Goal: Task Accomplishment & Management: Use online tool/utility

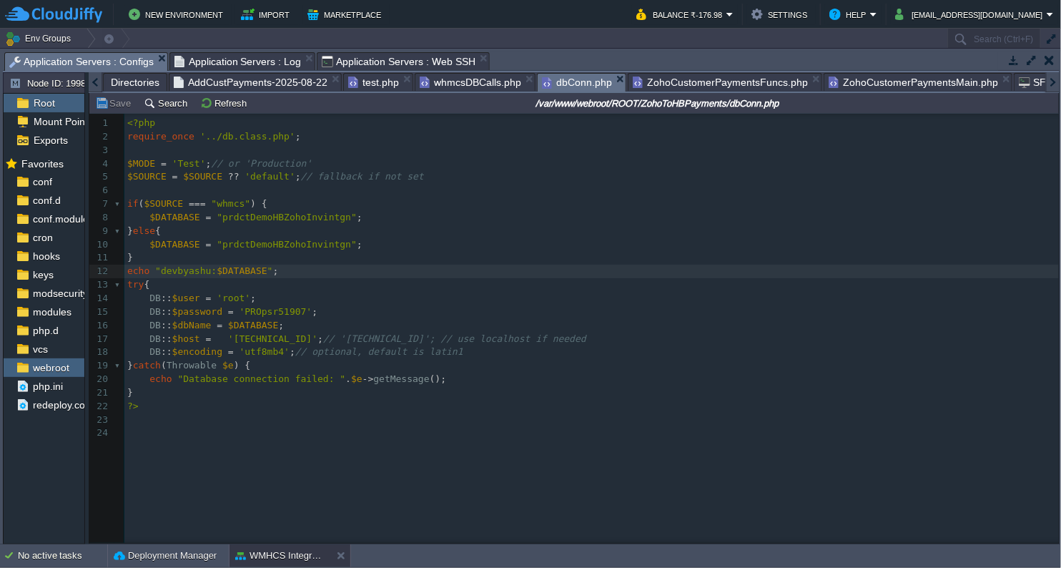
click at [573, 83] on span "dbConn.php" at bounding box center [577, 83] width 70 height 18
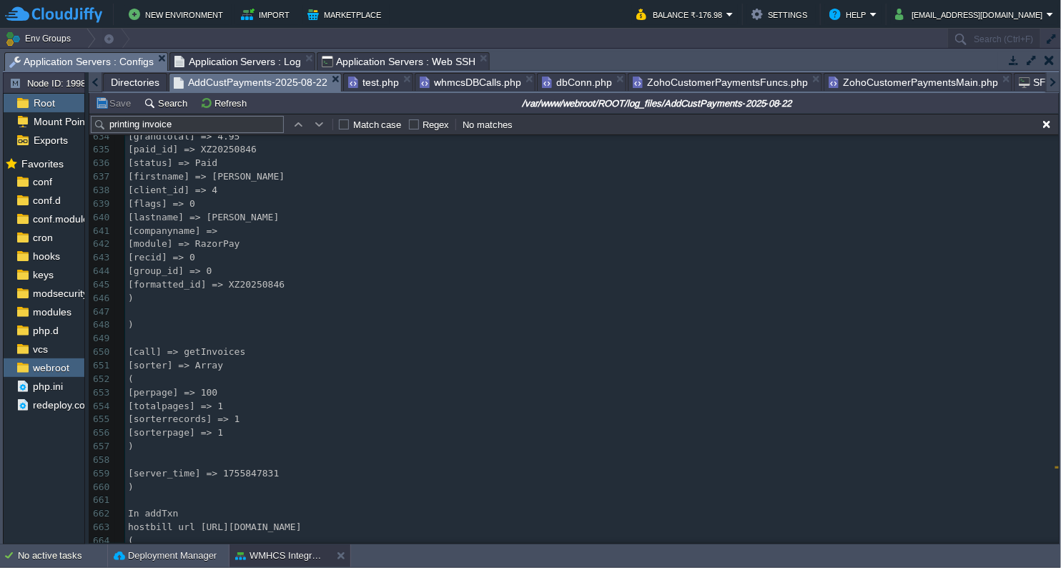
click at [232, 83] on span "AddCustPayments-2025-08-22" at bounding box center [251, 83] width 154 height 18
click at [676, 79] on span "ZohoCustomerPaymentsFuncs.php" at bounding box center [720, 82] width 175 height 17
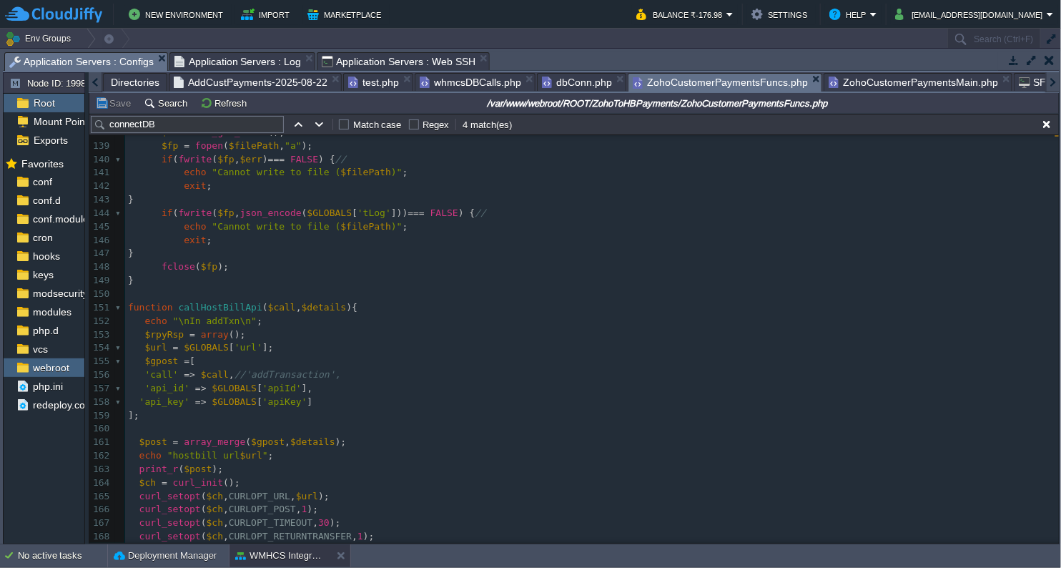
scroll to position [1897, 0]
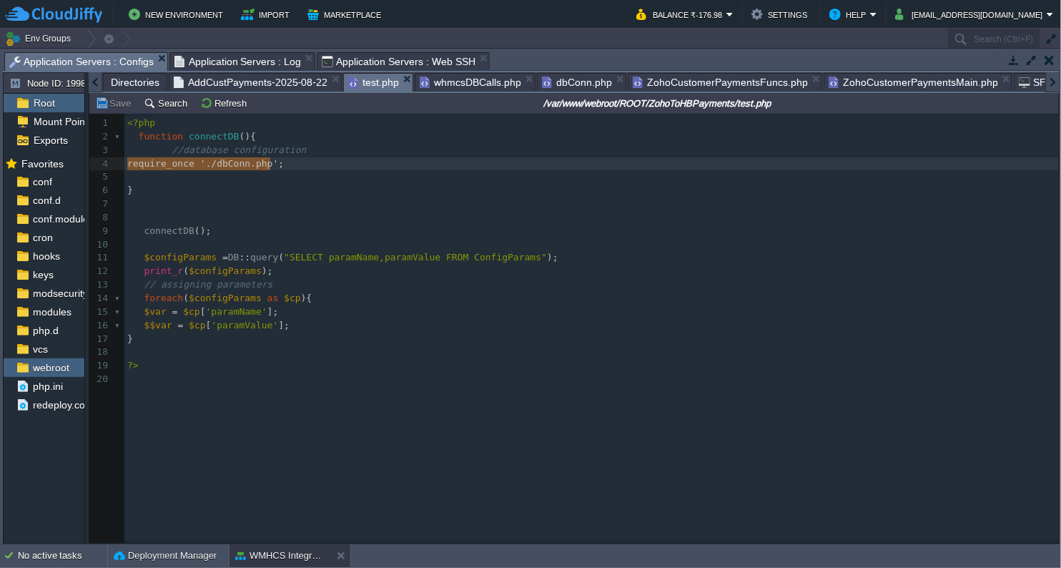
click at [378, 83] on span "test.php" at bounding box center [373, 83] width 51 height 18
click at [295, 241] on pre "​" at bounding box center [593, 245] width 939 height 14
click at [234, 59] on span "Application Servers : Log" at bounding box center [237, 61] width 127 height 17
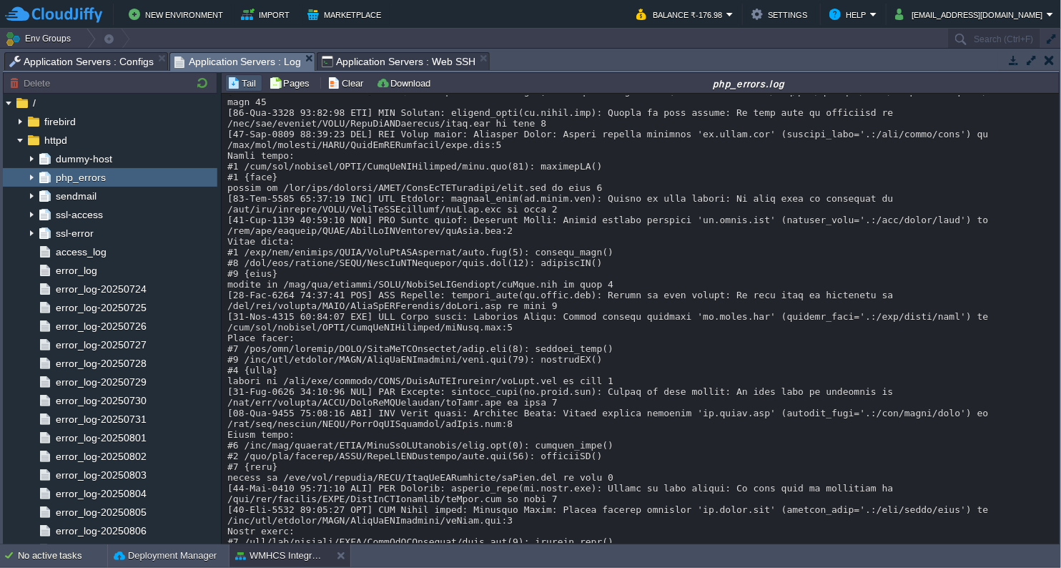
scroll to position [2056, 0]
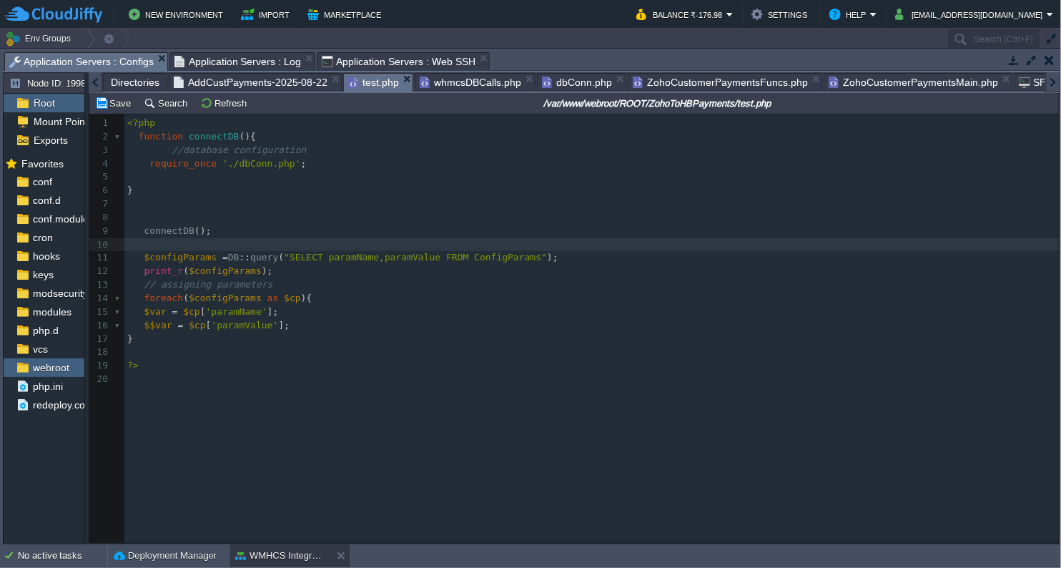
click at [92, 64] on span "Application Servers : Configs" at bounding box center [81, 62] width 144 height 18
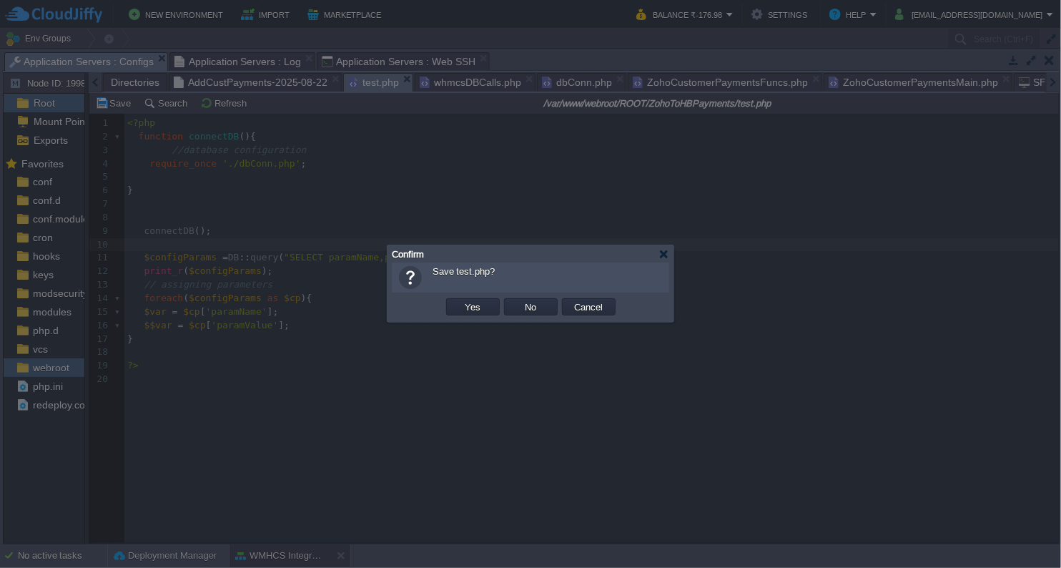
click at [399, 77] on body "New Environment Import Marketplace Bonus ₹0.00 Upgrade Account Balance ₹-176.98…" at bounding box center [530, 284] width 1061 height 568
click at [478, 305] on button "Yes" at bounding box center [472, 306] width 24 height 13
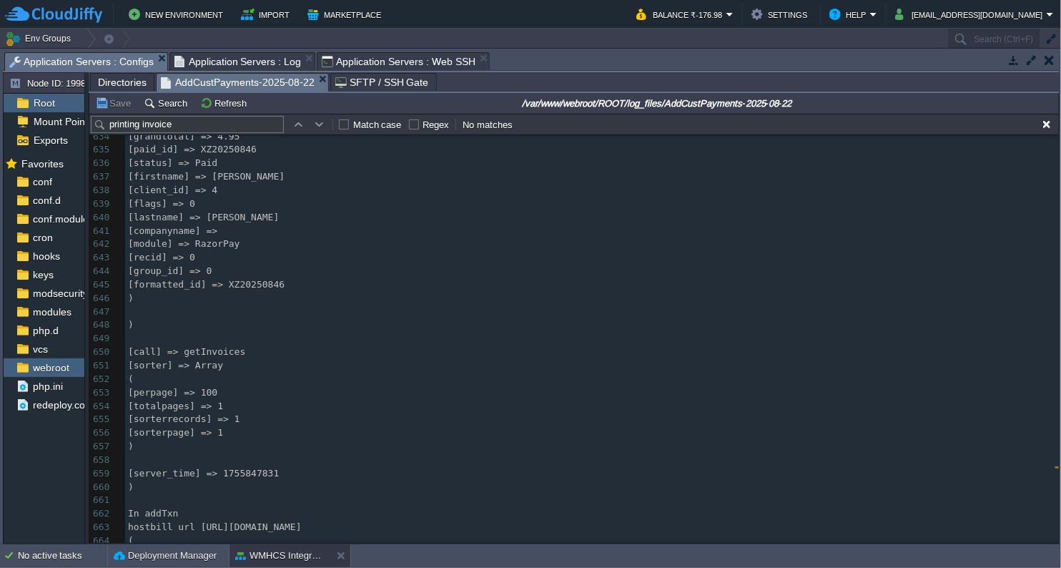
click at [263, 83] on span "AddCustPayments-2025-08-22" at bounding box center [238, 83] width 154 height 18
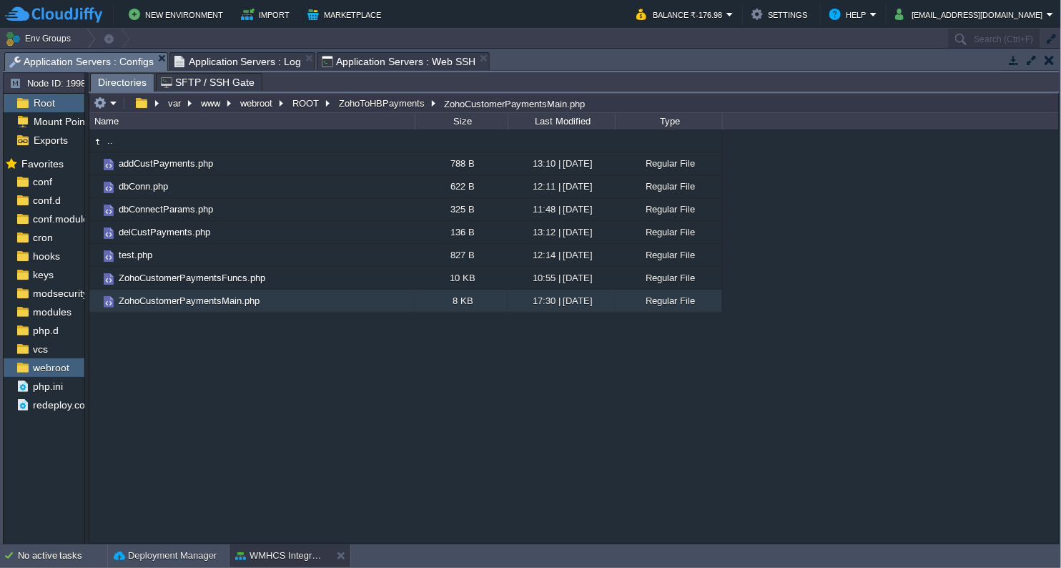
click at [234, 403] on div ".. addCustPayments.php 788 B 13:10 | [DATE] Regular File dbConn.php 622 B 12:11…" at bounding box center [573, 335] width 969 height 413
click at [308, 103] on button "ROOT" at bounding box center [306, 103] width 32 height 13
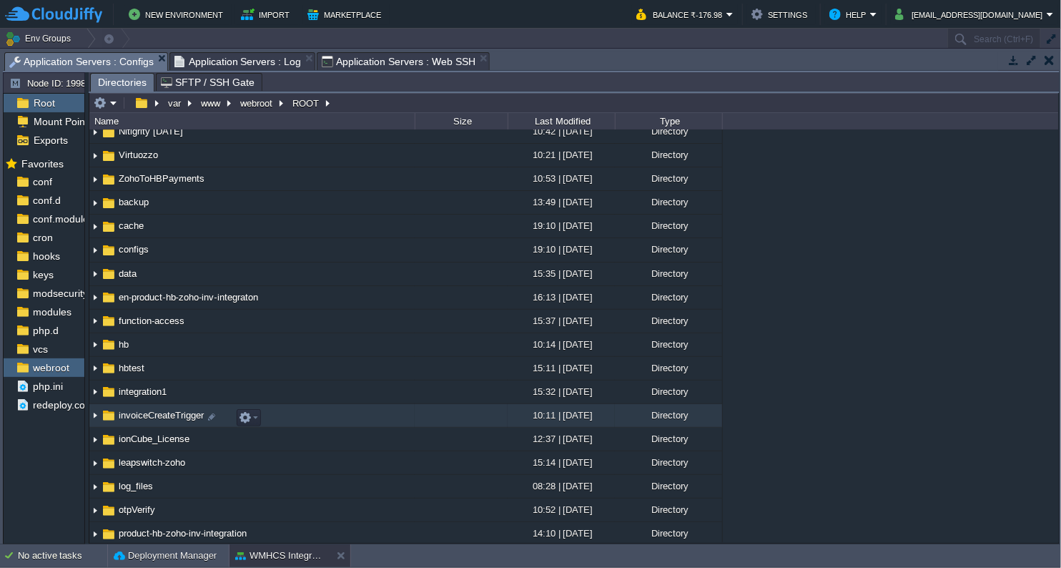
scroll to position [159, 0]
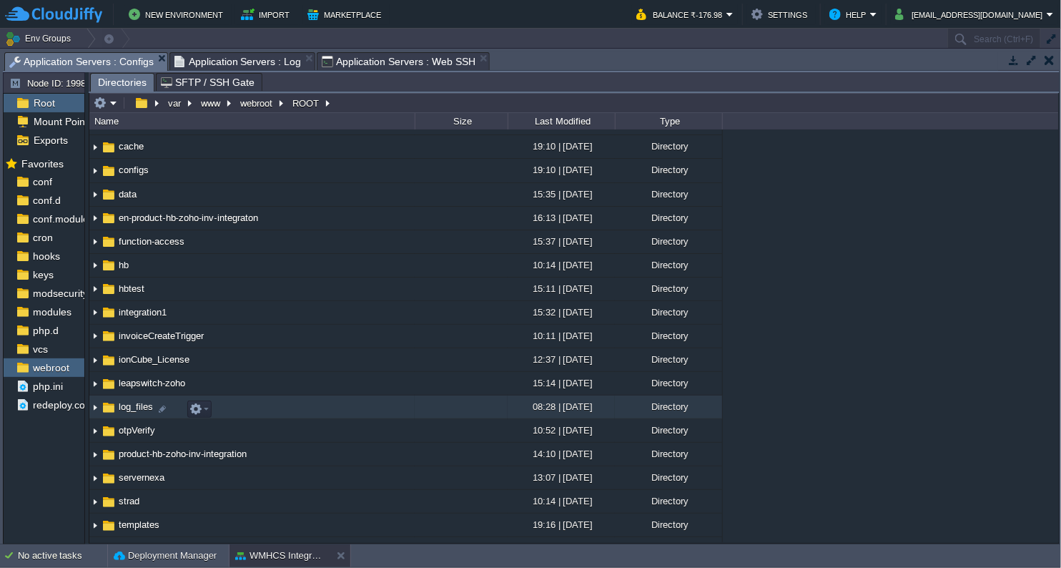
click at [144, 410] on span "log_files" at bounding box center [136, 406] width 39 height 12
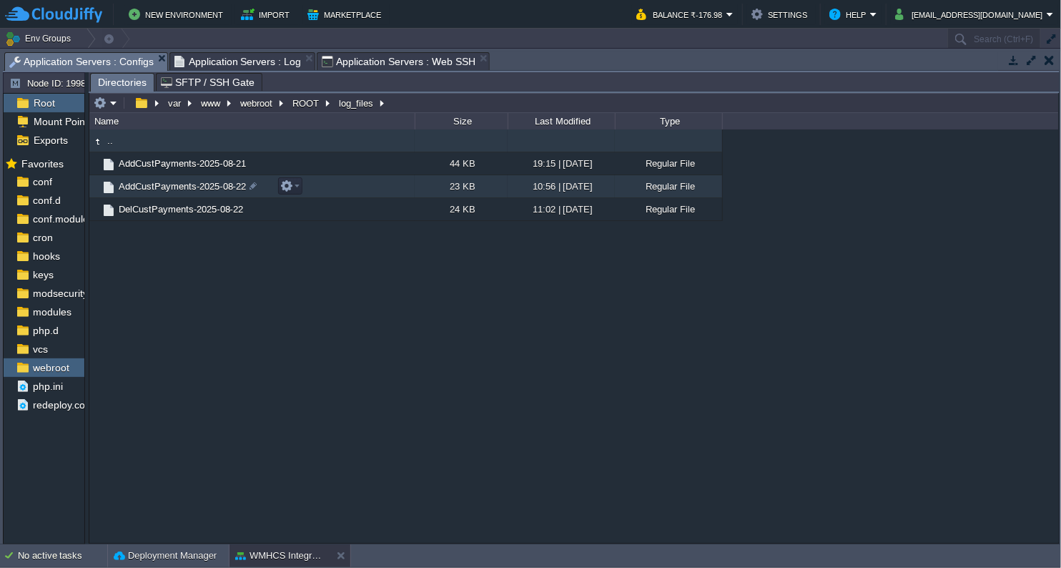
click at [206, 179] on td "AddCustPayments-2025-08-22" at bounding box center [251, 186] width 325 height 23
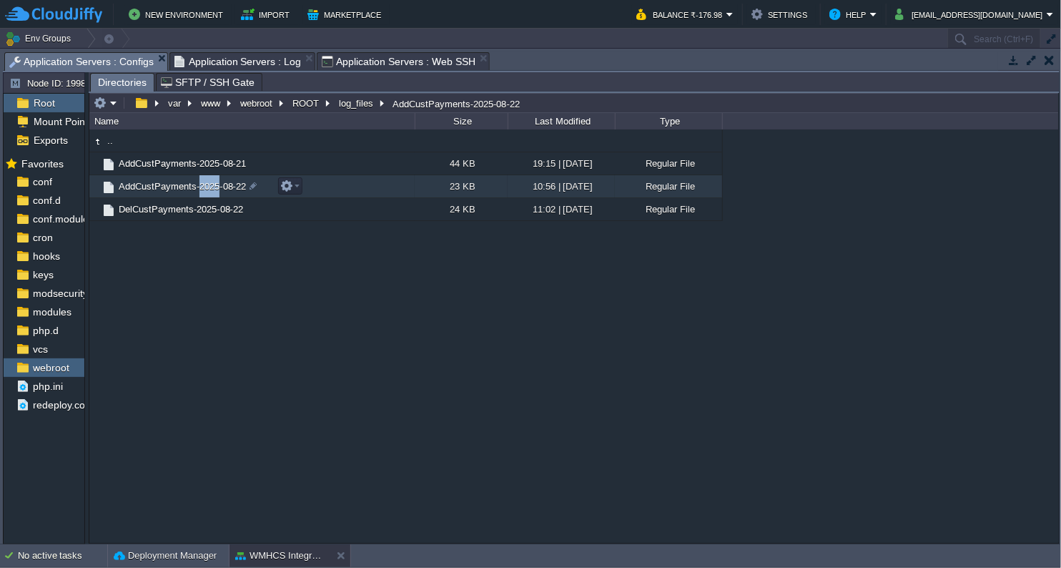
click at [206, 179] on td "AddCustPayments-2025-08-22" at bounding box center [251, 186] width 325 height 23
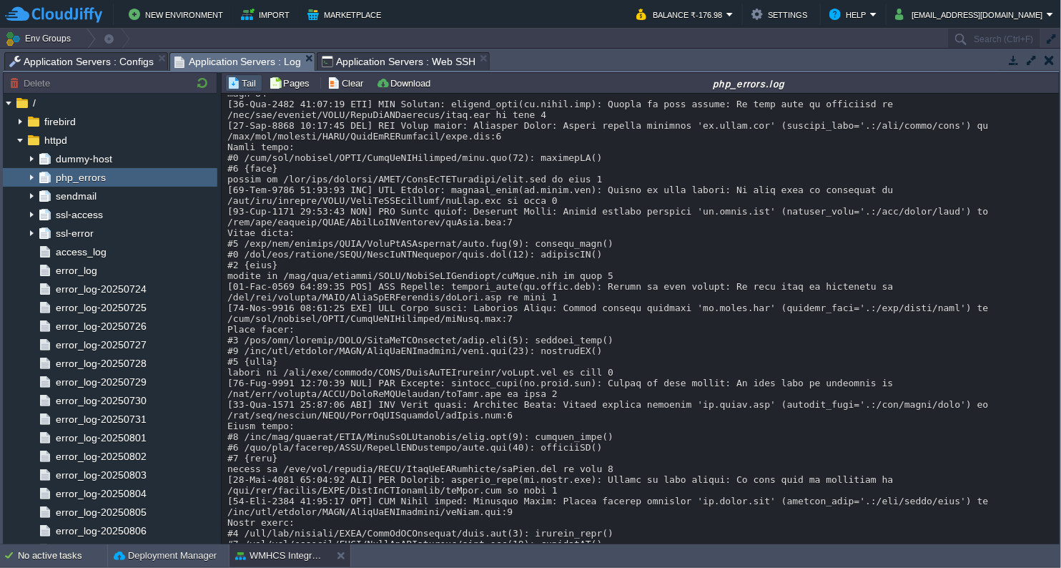
click at [242, 55] on span "Application Servers : Log" at bounding box center [237, 62] width 127 height 18
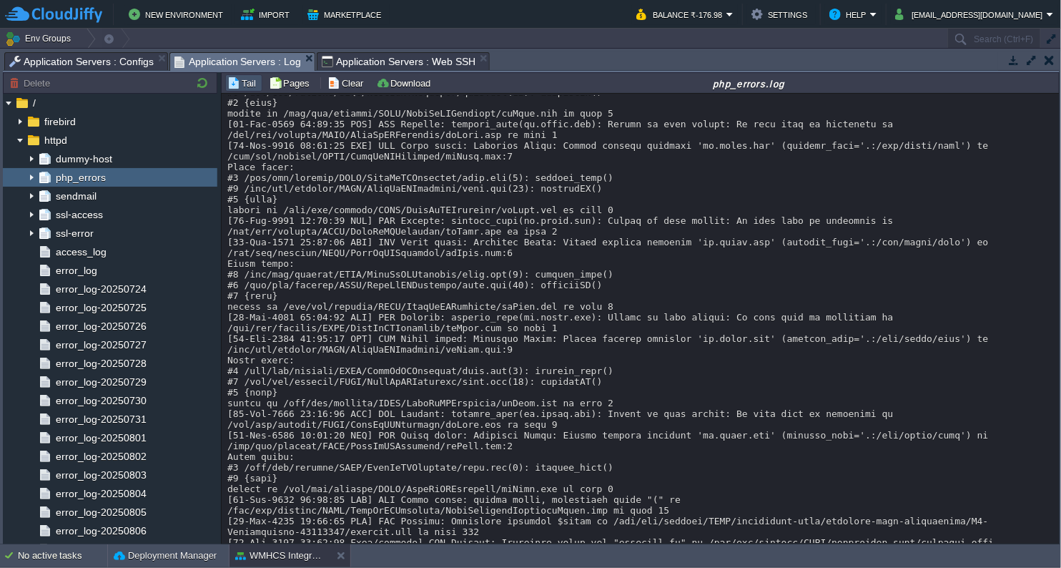
scroll to position [2229, 0]
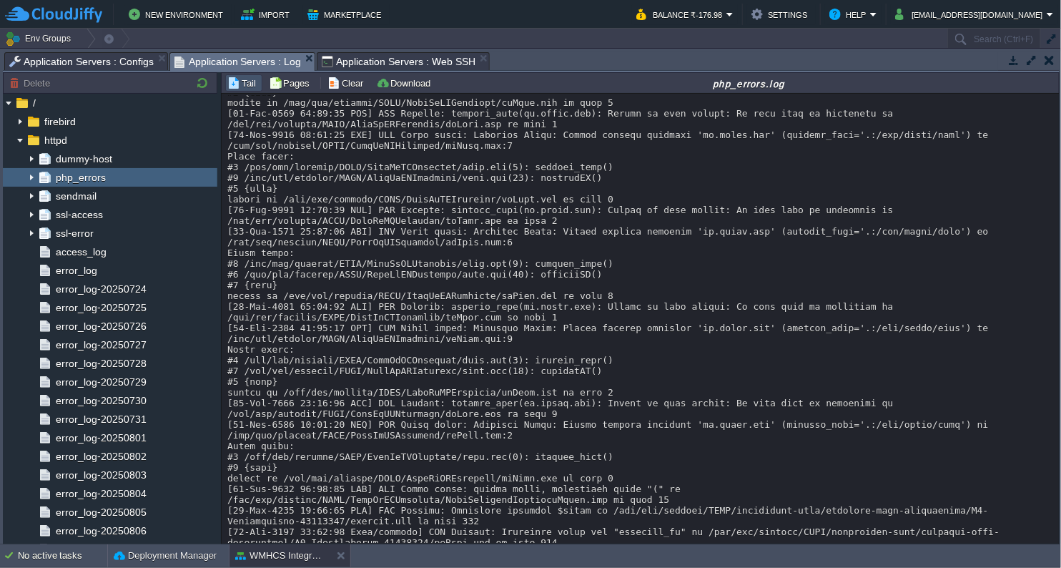
click at [250, 57] on span "Application Servers : Log" at bounding box center [237, 62] width 127 height 18
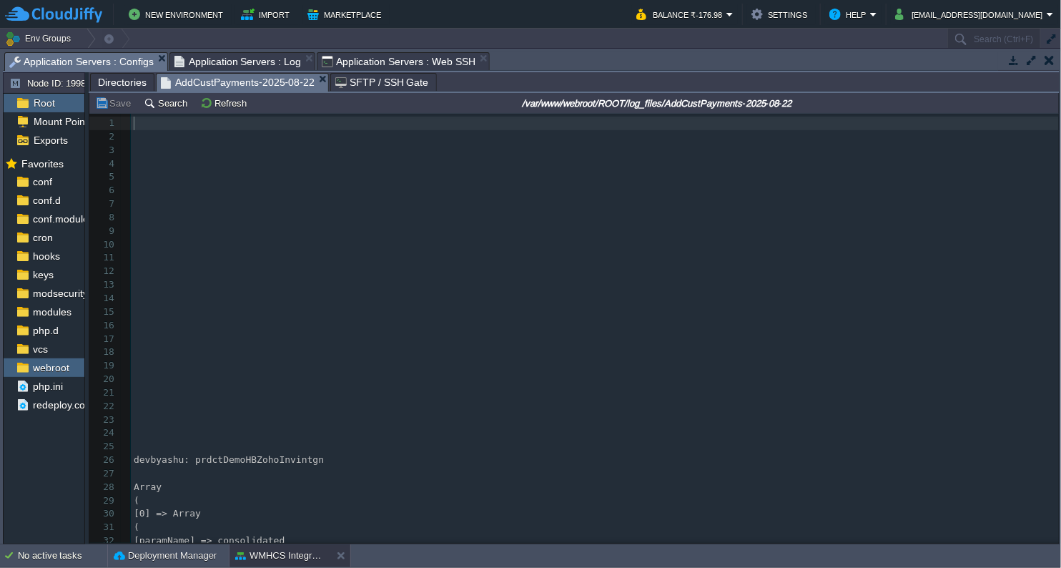
click at [120, 59] on span "Application Servers : Configs" at bounding box center [81, 62] width 144 height 18
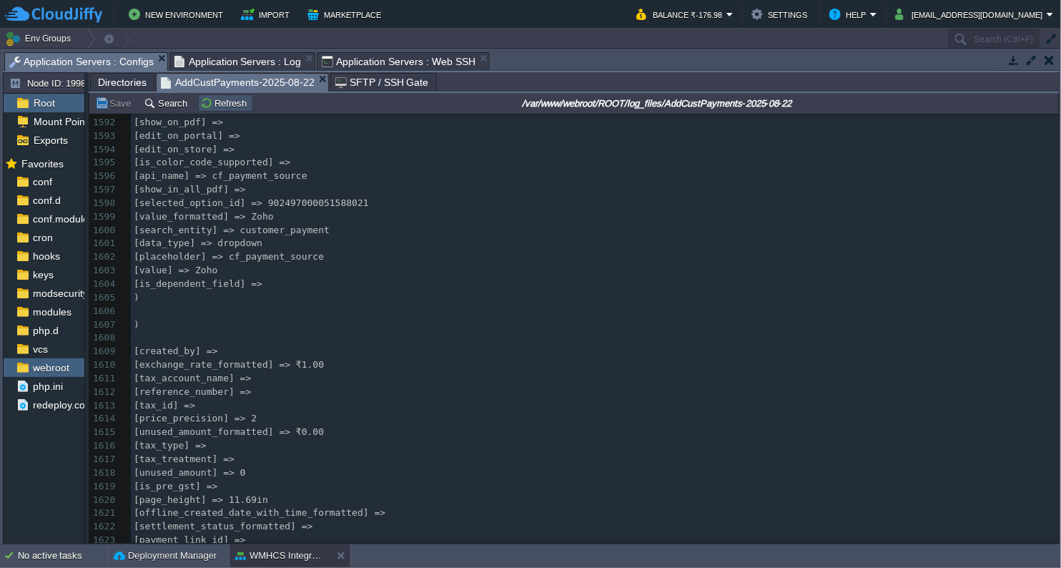
click at [219, 107] on button "Refresh" at bounding box center [225, 103] width 51 height 13
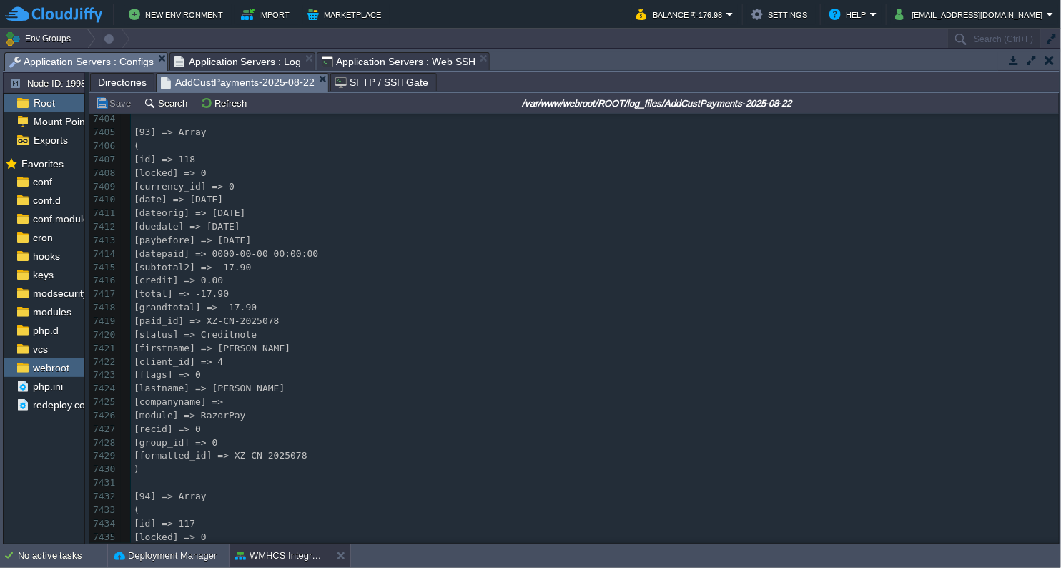
scroll to position [100807, 0]
click at [605, 311] on pre "[grandtotal] => -8.95" at bounding box center [595, 311] width 928 height 14
